Goal: Book appointment/travel/reservation

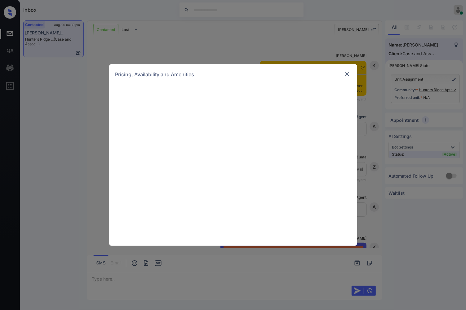
scroll to position [874, 0]
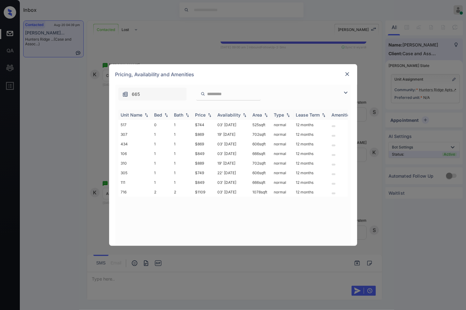
click at [208, 115] on img at bounding box center [209, 115] width 6 height 4
click at [201, 189] on td "$1109" at bounding box center [204, 192] width 22 height 10
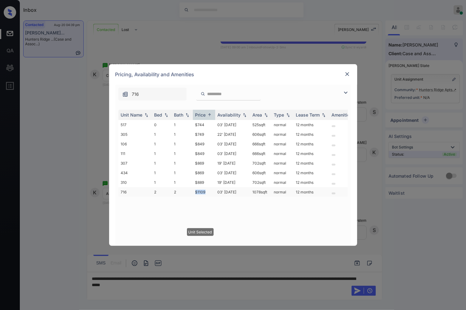
drag, startPoint x: 195, startPoint y: 190, endPoint x: 206, endPoint y: 190, distance: 11.2
click at [206, 190] on td "$1109" at bounding box center [204, 192] width 22 height 10
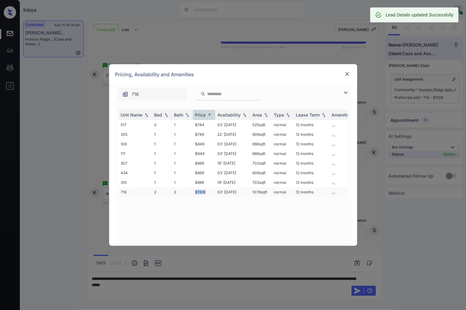
copy td "$1109"
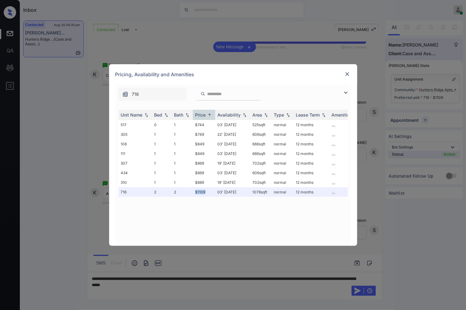
click at [346, 73] on img at bounding box center [347, 74] width 6 height 6
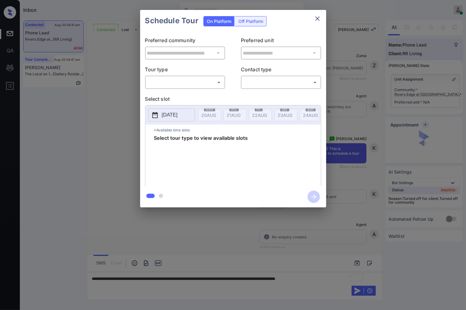
scroll to position [468, 0]
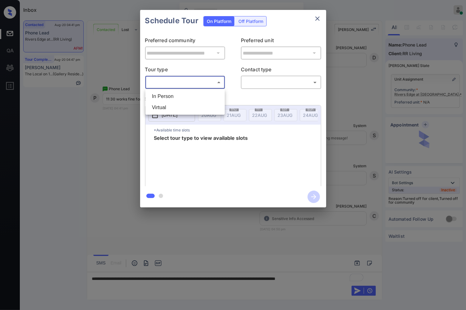
click at [201, 79] on body "Inbox [PERSON_NAME] Online Set yourself offline Set yourself on break Profile S…" at bounding box center [233, 155] width 466 height 310
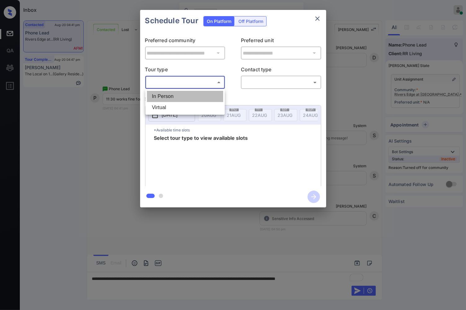
click at [200, 95] on li "In Person" at bounding box center [185, 96] width 76 height 11
type input "********"
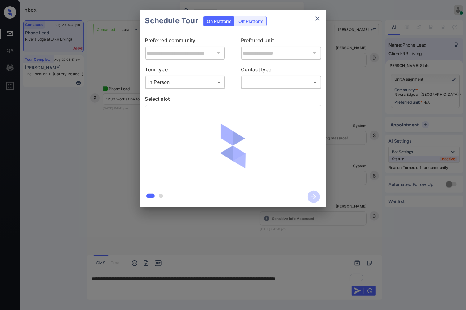
click at [290, 73] on p "Contact type" at bounding box center [281, 71] width 80 height 10
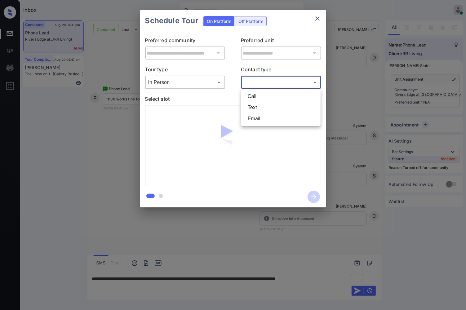
click at [285, 81] on body "Inbox [PERSON_NAME] Online Set yourself offline Set yourself on break Profile S…" at bounding box center [233, 155] width 466 height 310
click at [272, 108] on li "Text" at bounding box center [281, 107] width 76 height 11
type input "****"
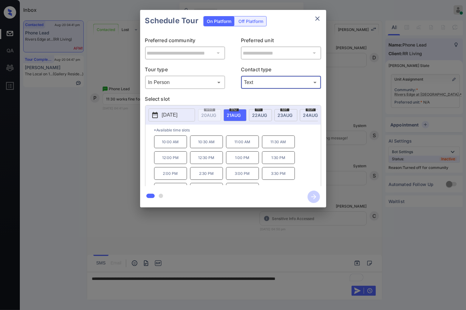
click at [216, 115] on span "[DATE]" at bounding box center [208, 114] width 15 height 5
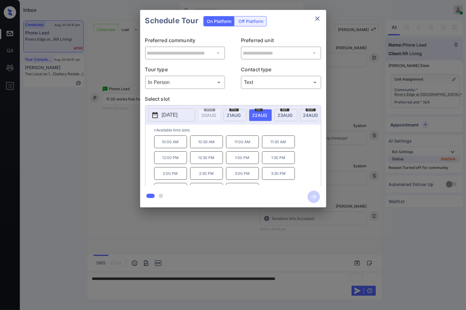
click at [196, 237] on div at bounding box center [233, 155] width 466 height 310
